Goal: Task Accomplishment & Management: Manage account settings

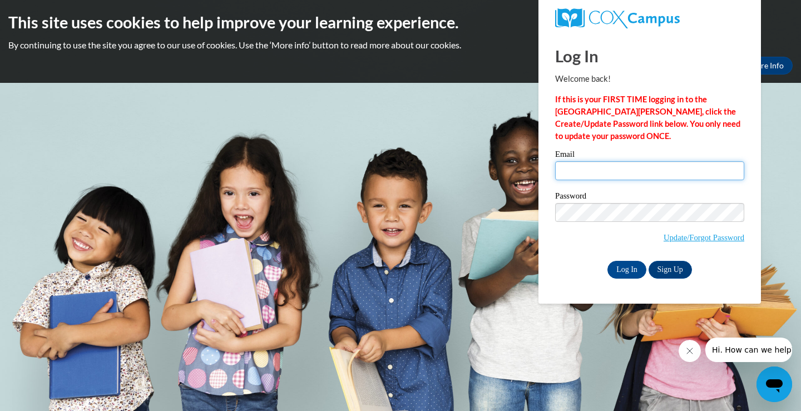
click at [658, 167] on input "Email" at bounding box center [649, 170] width 189 height 19
type input "[EMAIL_ADDRESS][DOMAIN_NAME]"
click at [632, 270] on input "Log In" at bounding box center [627, 270] width 39 height 18
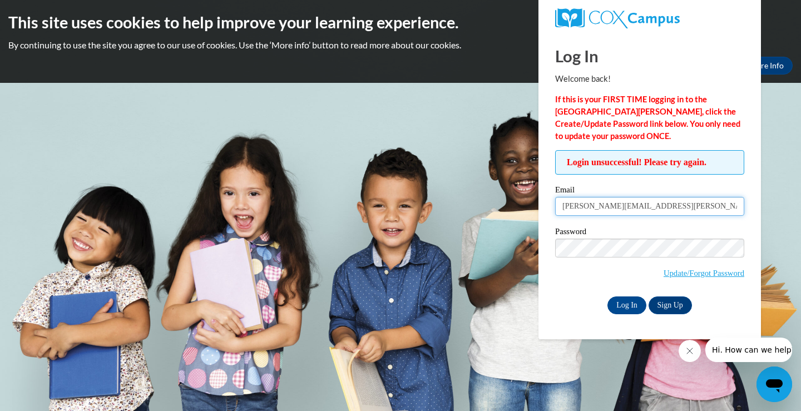
click at [609, 202] on input "[EMAIL_ADDRESS][DOMAIN_NAME]" at bounding box center [649, 206] width 189 height 19
click at [628, 300] on input "Log In" at bounding box center [627, 306] width 39 height 18
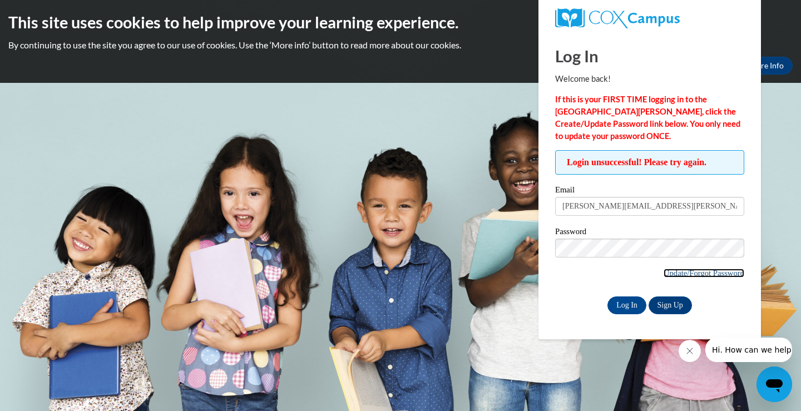
click at [695, 269] on link "Update/Forgot Password" at bounding box center [704, 273] width 81 height 9
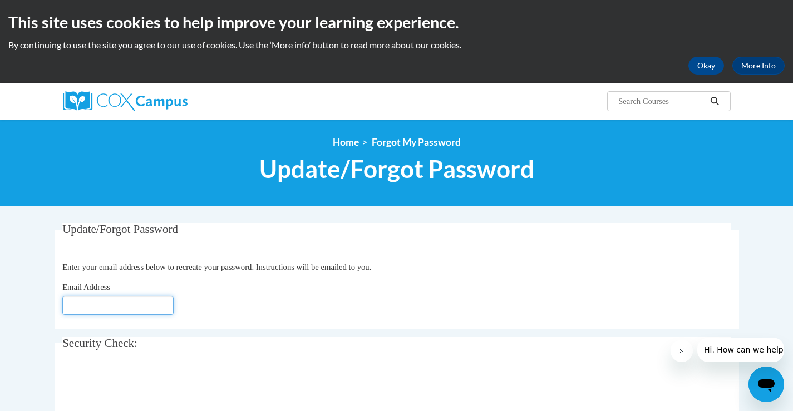
click at [146, 309] on input "Email Address" at bounding box center [117, 305] width 111 height 19
type input "[PERSON_NAME][EMAIL_ADDRESS][PERSON_NAME][DOMAIN_NAME]"
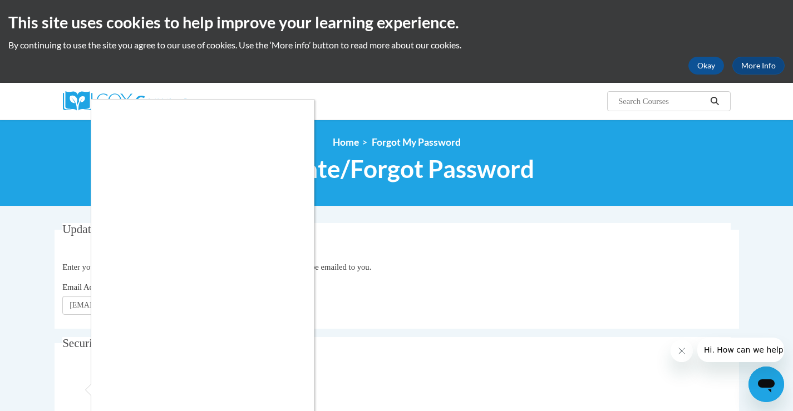
scroll to position [7, 0]
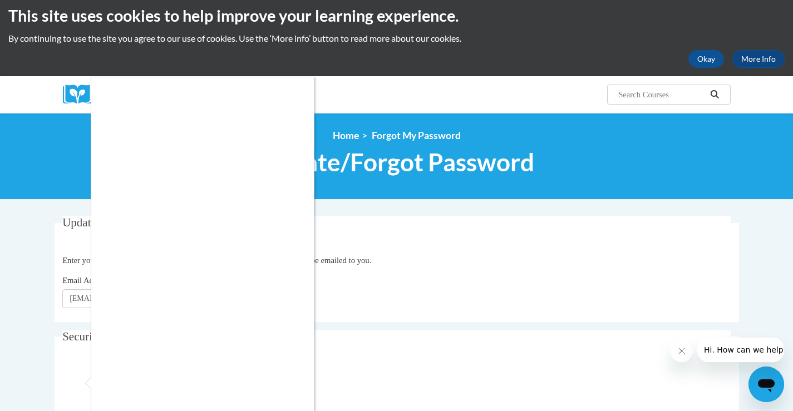
click at [712, 59] on div at bounding box center [396, 205] width 793 height 411
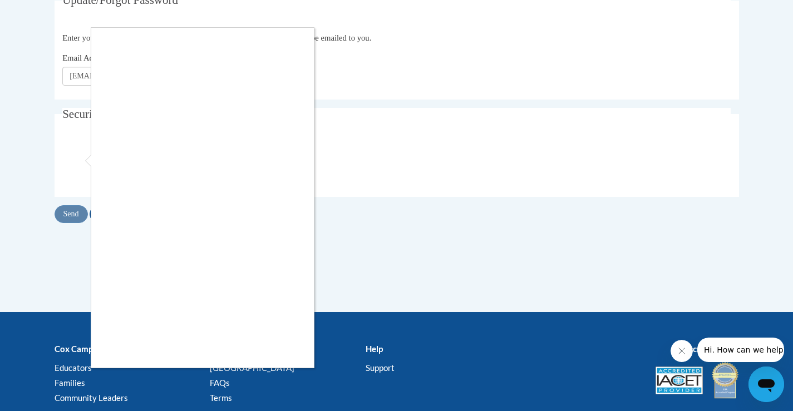
scroll to position [226, 0]
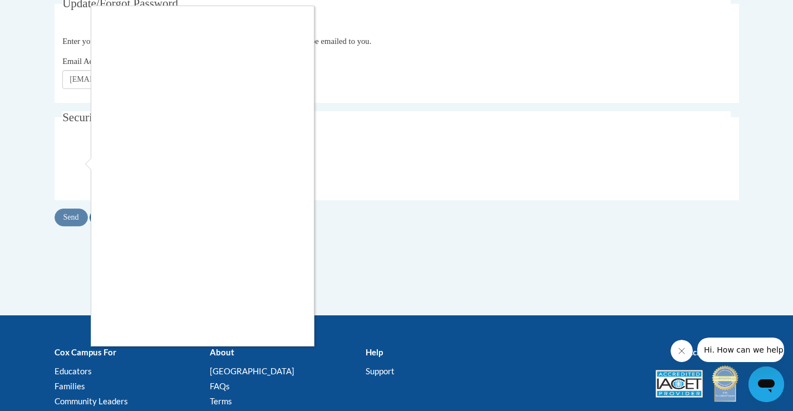
click at [70, 215] on div at bounding box center [396, 205] width 793 height 411
drag, startPoint x: 77, startPoint y: 218, endPoint x: 85, endPoint y: 217, distance: 7.8
click at [84, 217] on div at bounding box center [396, 205] width 793 height 411
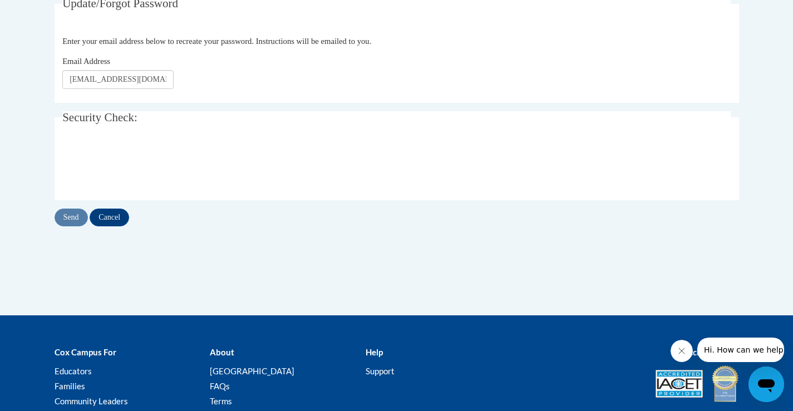
click at [67, 210] on div "Send Cancel" at bounding box center [397, 218] width 685 height 18
